Goal: Information Seeking & Learning: Learn about a topic

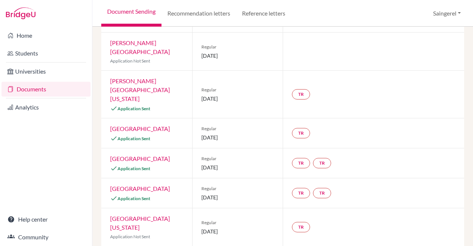
scroll to position [436, 0]
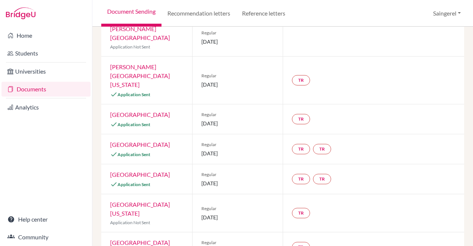
click at [142, 111] on link "Lehigh University" at bounding box center [140, 114] width 60 height 7
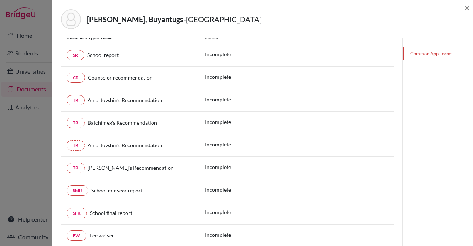
scroll to position [103, 0]
click at [35, 139] on div "Nyamsamdan, Buyantugs - Lehigh University × This student has not paired Common …" at bounding box center [236, 123] width 473 height 246
click at [467, 10] on span "×" at bounding box center [467, 7] width 5 height 11
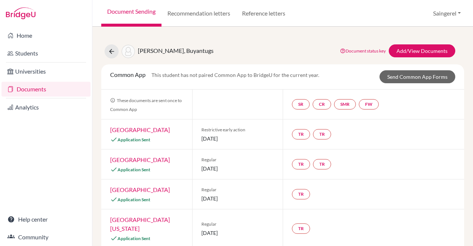
click at [153, 130] on link "Harvard University" at bounding box center [140, 129] width 60 height 7
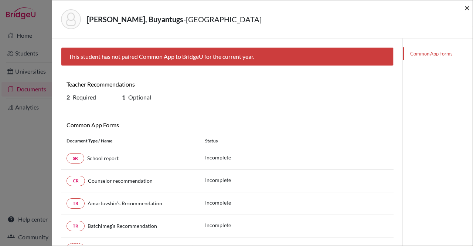
click at [468, 7] on span "×" at bounding box center [467, 7] width 5 height 11
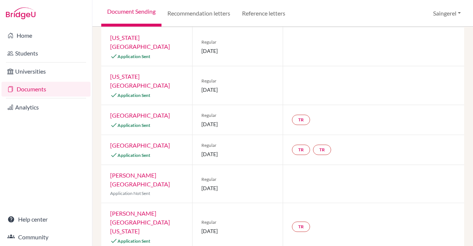
scroll to position [325, 0]
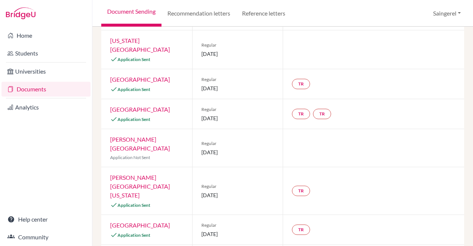
click at [135, 174] on link "George Washington University" at bounding box center [140, 186] width 60 height 25
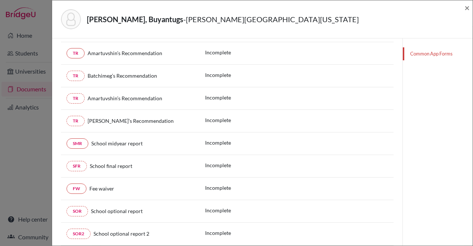
scroll to position [171, 0]
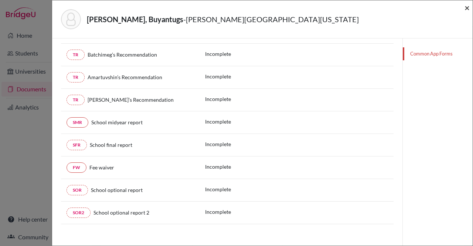
click at [468, 7] on span "×" at bounding box center [467, 7] width 5 height 11
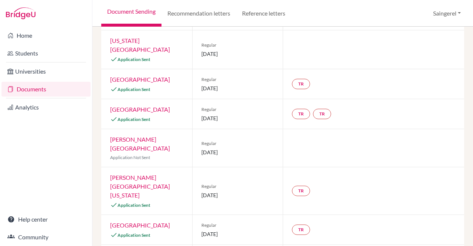
scroll to position [482, 0]
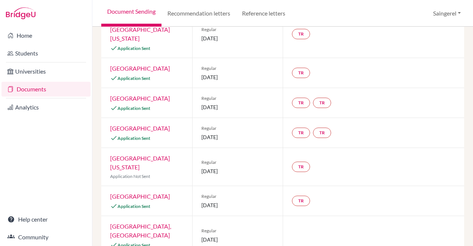
click at [139, 223] on link "Purdue University, West Lafayette" at bounding box center [140, 231] width 61 height 16
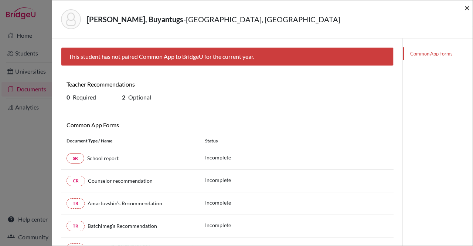
click at [466, 10] on span "×" at bounding box center [467, 7] width 5 height 11
click at [8, 128] on div "Nyamsamdan, Buyantugs - Purdue University, West Lafayette × This student has no…" at bounding box center [236, 123] width 473 height 246
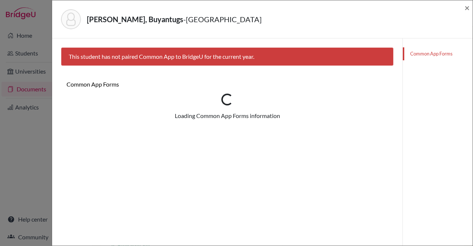
click at [10, 80] on div "Nyamsamdan, Buyantugs - Harvard University × This student has not paired Common…" at bounding box center [236, 123] width 473 height 246
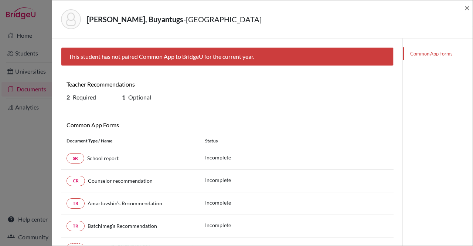
click at [464, 12] on div "Nyamsamdan, Buyantugs - Harvard University ×" at bounding box center [262, 19] width 415 height 32
click at [465, 12] on span "×" at bounding box center [467, 7] width 5 height 11
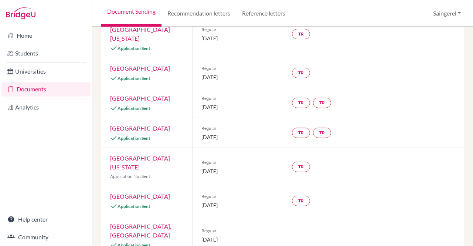
click at [13, 69] on link "Universities" at bounding box center [45, 71] width 89 height 15
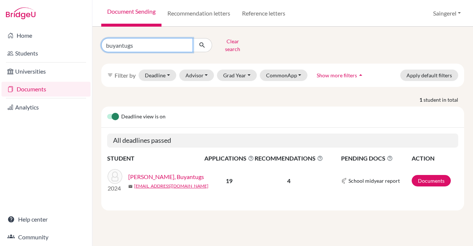
click at [190, 43] on input "buyantugs" at bounding box center [147, 45] width 92 height 14
click at [186, 42] on input "buyantugs" at bounding box center [147, 45] width 92 height 14
click at [186, 42] on input "Find student by name..." at bounding box center [147, 45] width 92 height 14
type input "munkhdelger"
click at [208, 43] on button "submit" at bounding box center [203, 45] width 20 height 14
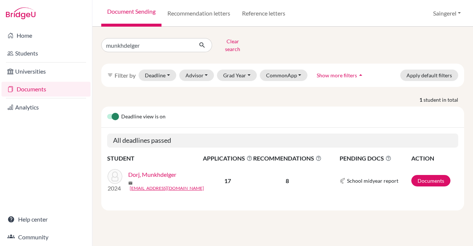
click at [162, 170] on link "Dorj, Munkhdelger" at bounding box center [152, 174] width 48 height 9
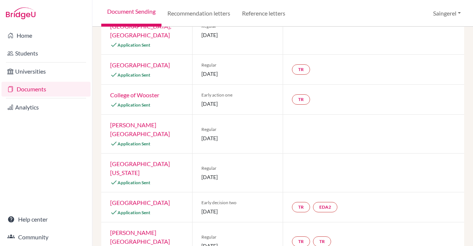
scroll to position [319, 0]
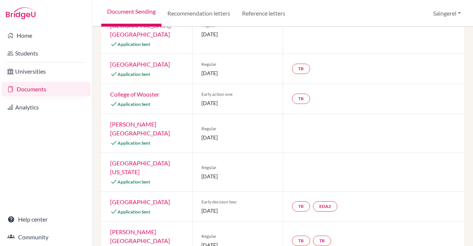
click at [147, 198] on link "Bucknell University" at bounding box center [140, 201] width 60 height 7
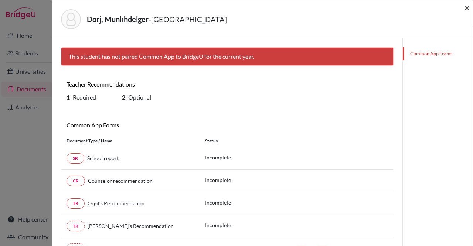
click at [467, 6] on span "×" at bounding box center [467, 7] width 5 height 11
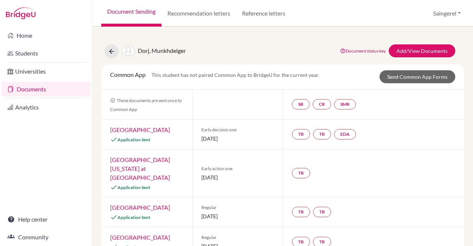
click at [57, 36] on link "Home" at bounding box center [45, 35] width 89 height 15
